Goal: Task Accomplishment & Management: Complete application form

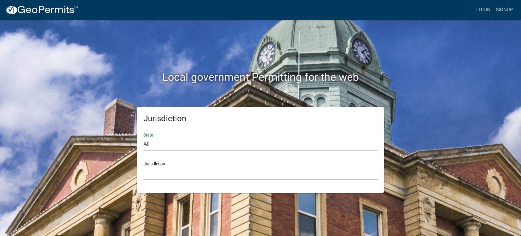
click at [149, 142] on select "All [US_STATE] [US_STATE] [US_STATE] [US_STATE] [US_STATE] [US_STATE] [US_STATE…" at bounding box center [261, 144] width 234 height 14
select select "[US_STATE]"
click at [144, 137] on select "All [US_STATE] [US_STATE] [US_STATE] [US_STATE] [US_STATE] [US_STATE] [US_STATE…" at bounding box center [261, 144] width 234 height 14
click at [157, 172] on select "City of [GEOGRAPHIC_DATA], [US_STATE] City of [GEOGRAPHIC_DATA], [US_STATE] Cit…" at bounding box center [261, 173] width 234 height 14
drag, startPoint x: 157, startPoint y: 172, endPoint x: 153, endPoint y: 176, distance: 6.0
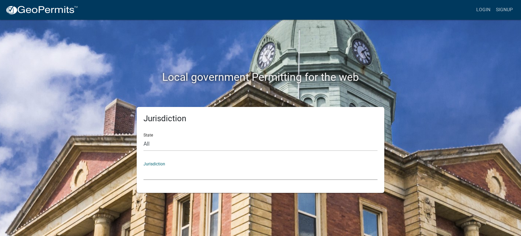
click at [153, 176] on select "City of [GEOGRAPHIC_DATA], [US_STATE] City of [GEOGRAPHIC_DATA], [US_STATE] Cit…" at bounding box center [261, 173] width 234 height 14
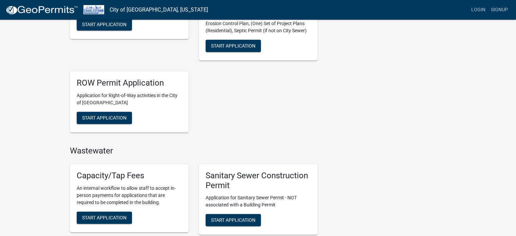
scroll to position [282, 0]
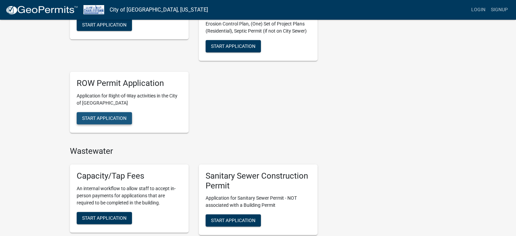
click at [106, 117] on span "Start Application" at bounding box center [104, 117] width 44 height 5
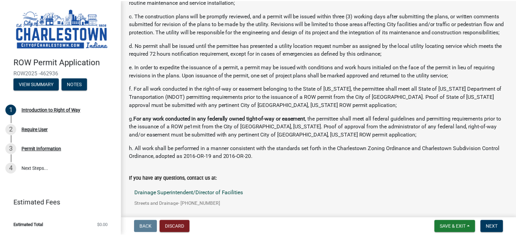
scroll to position [160, 0]
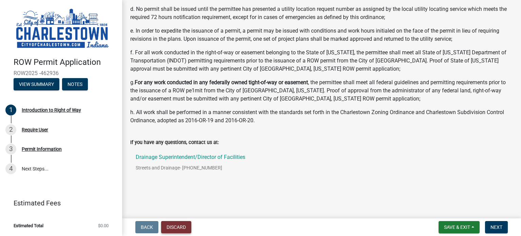
click at [185, 225] on button "Discard" at bounding box center [176, 227] width 30 height 12
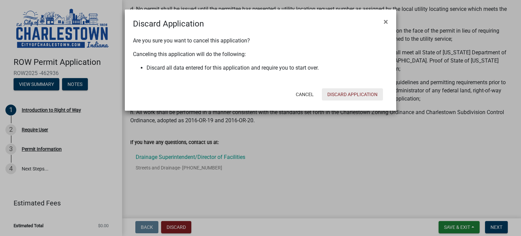
click at [356, 94] on button "Discard Application" at bounding box center [352, 94] width 61 height 12
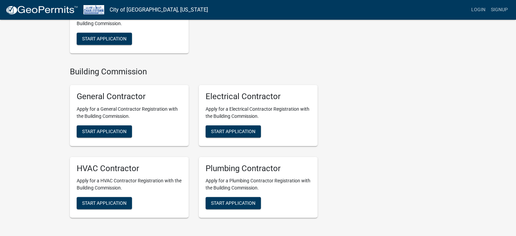
scroll to position [781, 0]
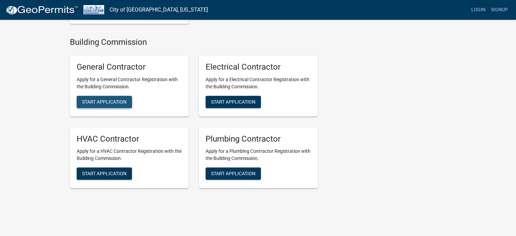
click at [108, 101] on span "Start Application" at bounding box center [104, 101] width 44 height 5
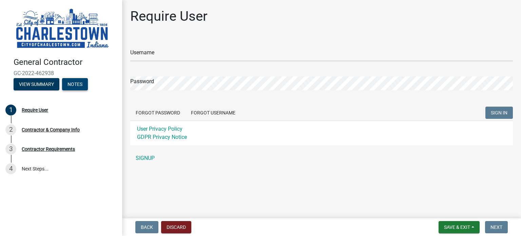
click at [77, 79] on button "Notes" at bounding box center [75, 84] width 26 height 12
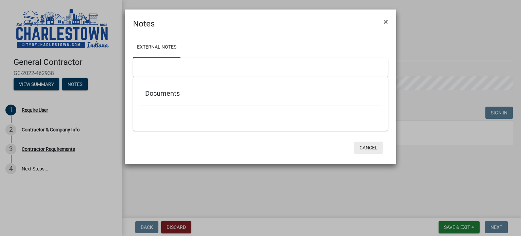
click at [368, 146] on button "Cancel" at bounding box center [368, 148] width 29 height 12
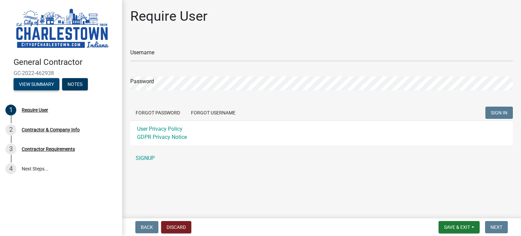
click at [32, 83] on button "View Summary" at bounding box center [37, 84] width 46 height 12
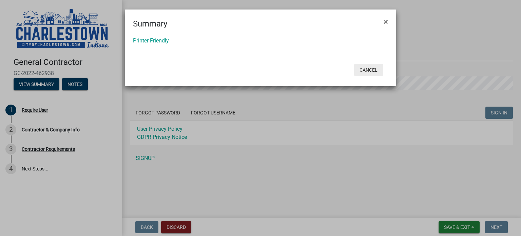
click at [372, 72] on button "Cancel" at bounding box center [368, 70] width 29 height 12
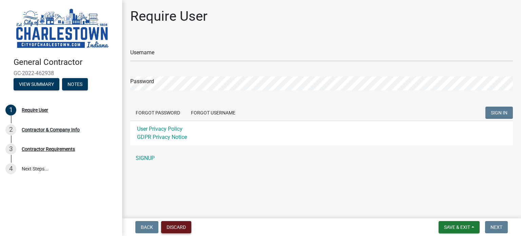
click at [186, 226] on button "Discard" at bounding box center [176, 227] width 30 height 12
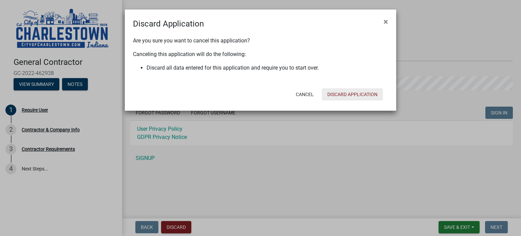
click at [345, 93] on button "Discard Application" at bounding box center [352, 94] width 61 height 12
